Goal: Task Accomplishment & Management: Manage account settings

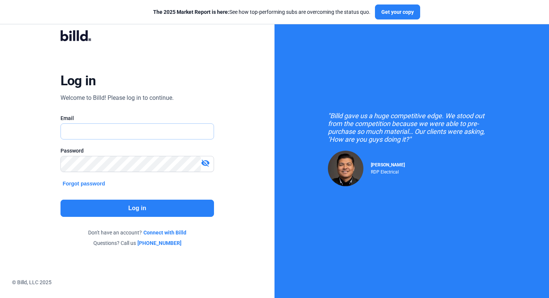
type input "[EMAIL_ADDRESS][DOMAIN_NAME]"
click at [134, 209] on button "Log in" at bounding box center [138, 208] width 154 height 17
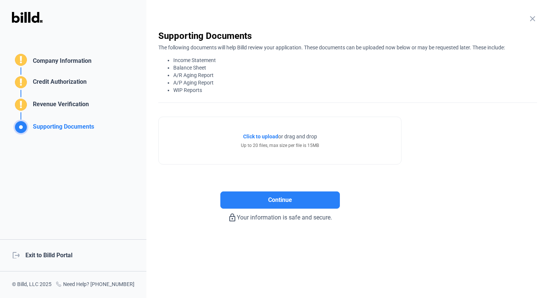
click at [58, 255] on div "logout Exit to Billd Portal" at bounding box center [73, 255] width 147 height 32
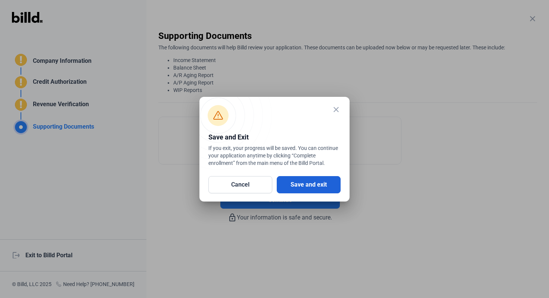
click at [317, 188] on button "Save and exit" at bounding box center [309, 184] width 64 height 17
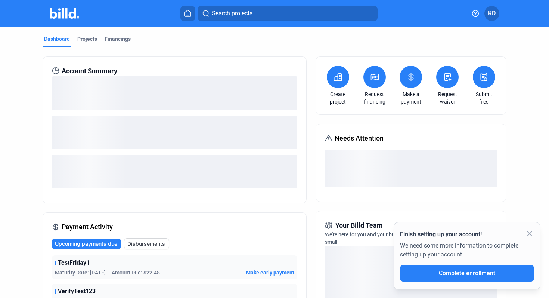
click at [499, 10] on button "KD" at bounding box center [492, 13] width 15 height 15
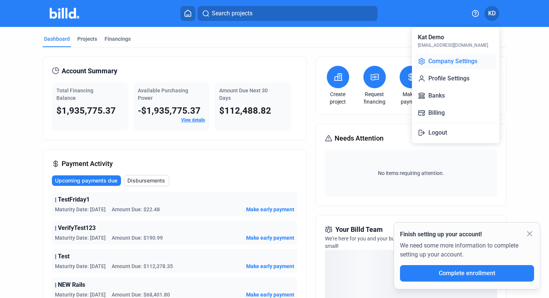
click at [457, 63] on button "Company Settings" at bounding box center [455, 61] width 81 height 15
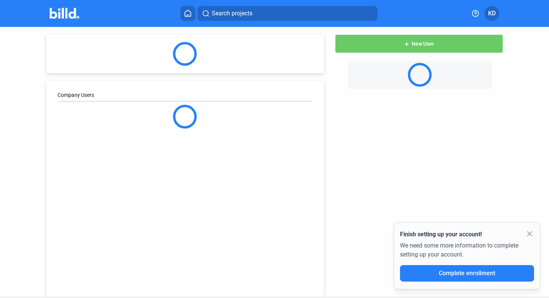
click at [493, 15] on span "KD" at bounding box center [491, 13] width 7 height 9
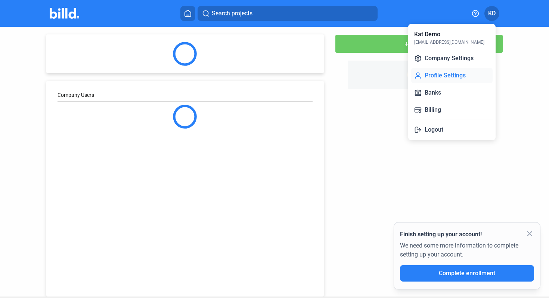
click at [450, 74] on button "Profile Settings" at bounding box center [451, 75] width 81 height 15
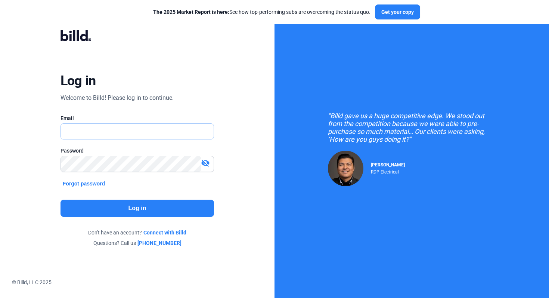
type input "[EMAIL_ADDRESS][DOMAIN_NAME]"
click at [153, 205] on button "Log in" at bounding box center [138, 208] width 154 height 17
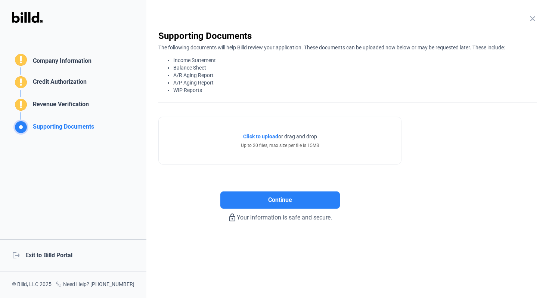
click at [40, 258] on div "logout Exit to Billd Portal" at bounding box center [73, 255] width 147 height 32
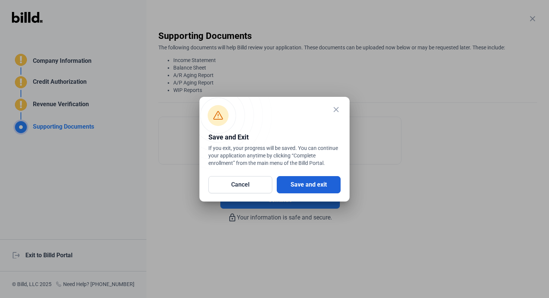
click at [311, 186] on button "Save and exit" at bounding box center [309, 184] width 64 height 17
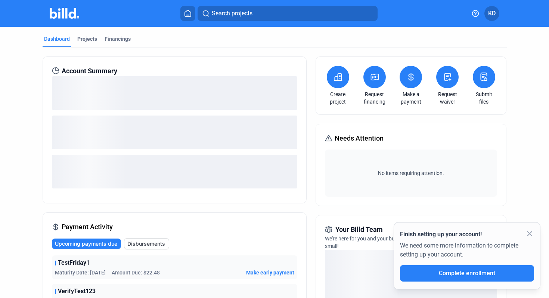
click at [494, 14] on span "KD" at bounding box center [491, 13] width 7 height 9
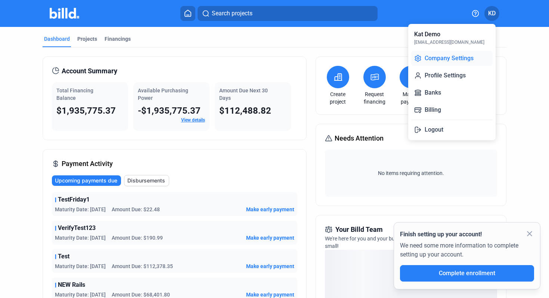
click at [466, 61] on button "Company Settings" at bounding box center [451, 58] width 81 height 15
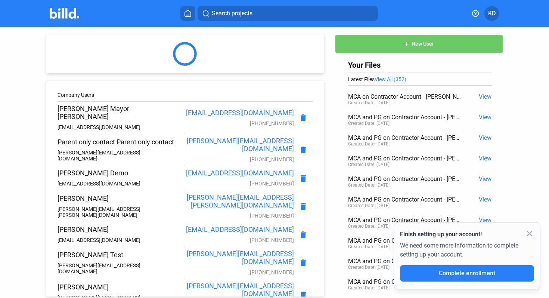
click at [494, 14] on span "KD" at bounding box center [491, 13] width 7 height 9
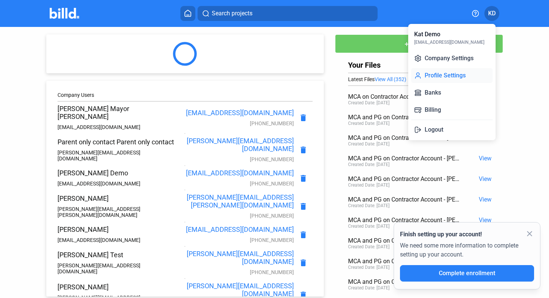
click at [466, 69] on button "Profile Settings" at bounding box center [451, 75] width 81 height 15
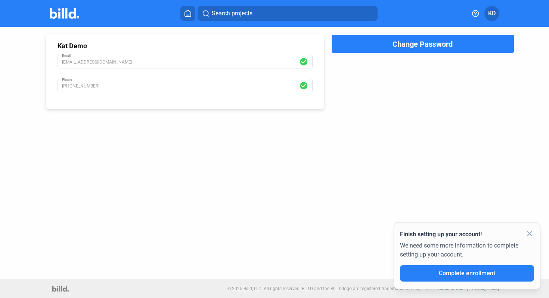
click at [494, 12] on span "KD" at bounding box center [491, 13] width 7 height 9
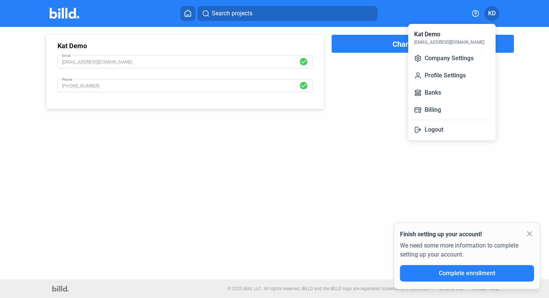
click at [327, 143] on div at bounding box center [274, 149] width 549 height 298
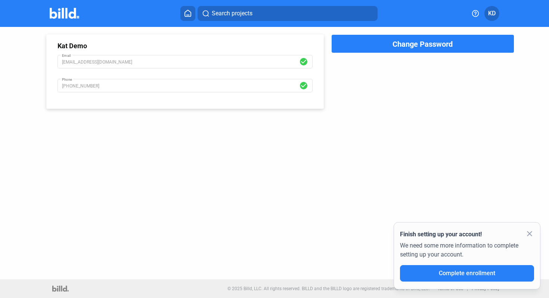
click at [399, 45] on span "Change Password" at bounding box center [423, 44] width 60 height 9
click at [494, 15] on span "KD" at bounding box center [491, 13] width 7 height 9
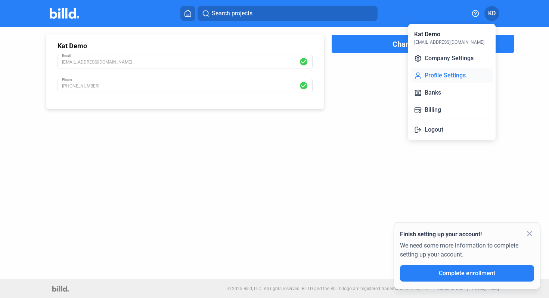
click at [466, 75] on button "Profile Settings" at bounding box center [451, 75] width 81 height 15
